Goal: Transaction & Acquisition: Download file/media

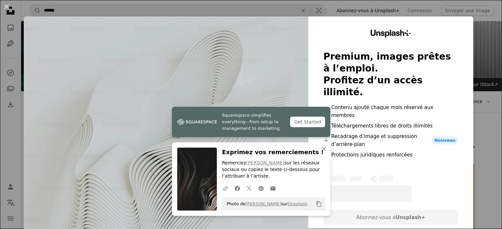
scroll to position [462, 0]
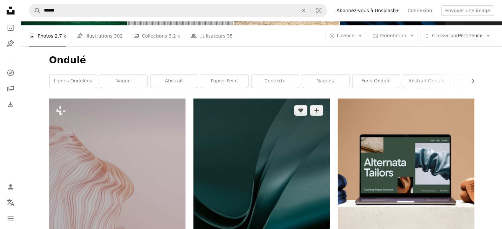
scroll to position [198, 0]
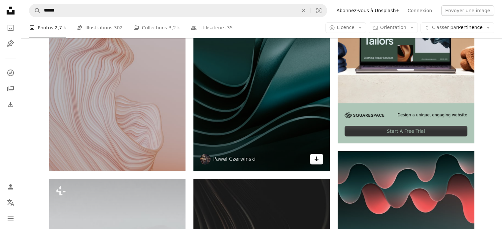
click at [315, 162] on icon "Arrow pointing down" at bounding box center [316, 159] width 5 height 8
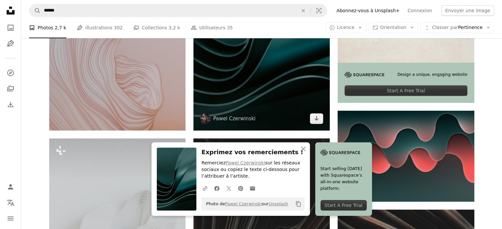
scroll to position [330, 0]
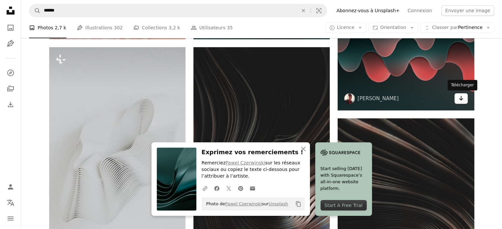
click at [463, 101] on link "Arrow pointing down" at bounding box center [460, 98] width 13 height 11
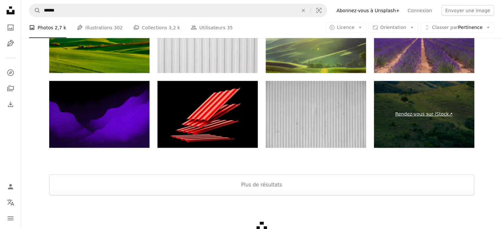
scroll to position [1451, 0]
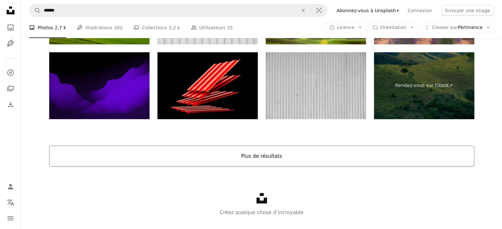
click at [313, 155] on button "Plus de résultats" at bounding box center [261, 156] width 425 height 21
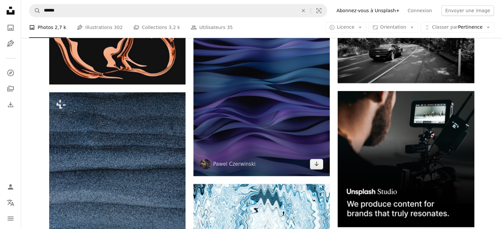
scroll to position [3181, 0]
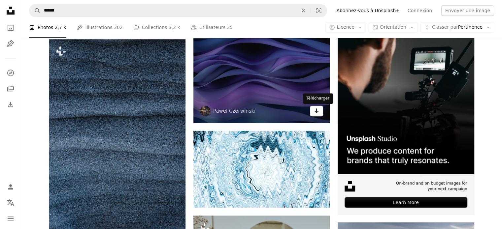
click at [316, 115] on link "Arrow pointing down" at bounding box center [316, 111] width 13 height 11
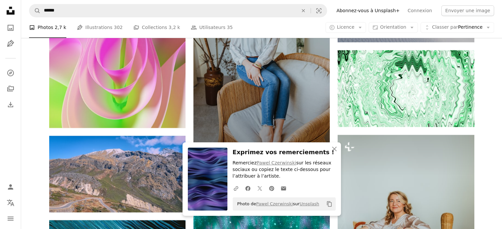
scroll to position [3445, 0]
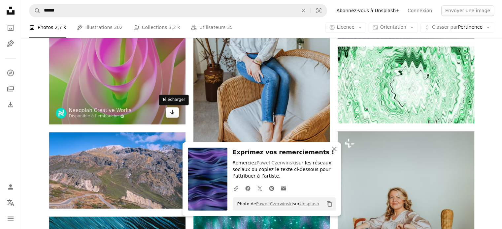
click at [175, 115] on link "Arrow pointing down" at bounding box center [172, 112] width 13 height 11
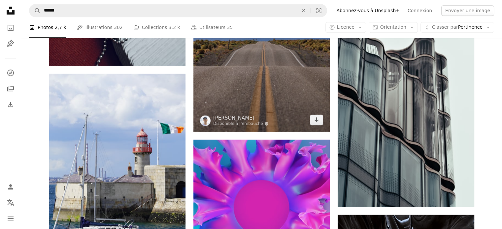
scroll to position [5556, 0]
